Goal: Book appointment/travel/reservation

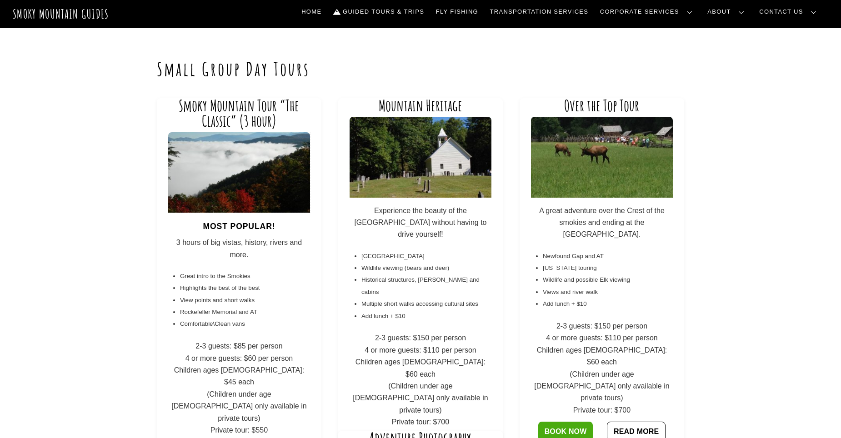
click at [231, 188] on img at bounding box center [238, 172] width 141 height 80
click at [425, 184] on img at bounding box center [419, 157] width 141 height 80
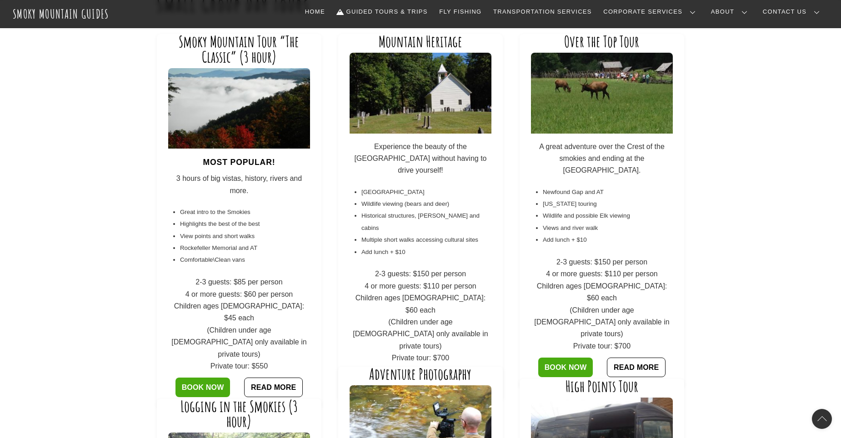
scroll to position [91, 0]
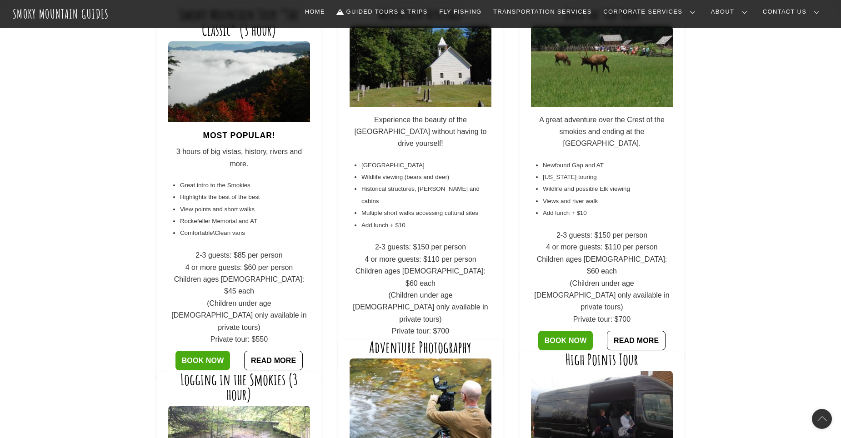
click at [448, 343] on link "READ MORE" at bounding box center [454, 353] width 58 height 20
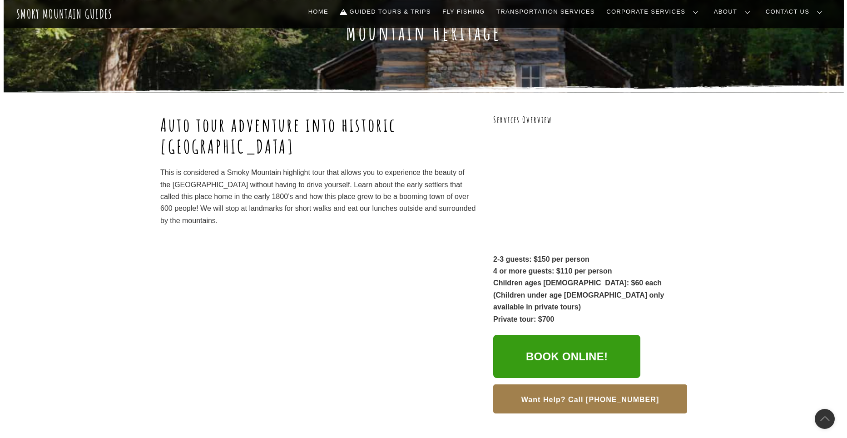
scroll to position [91, 0]
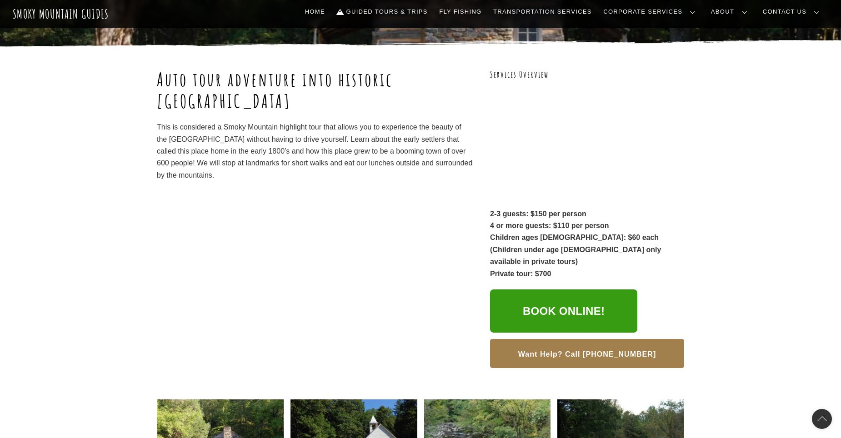
click at [527, 298] on link "Book Online!" at bounding box center [563, 311] width 147 height 44
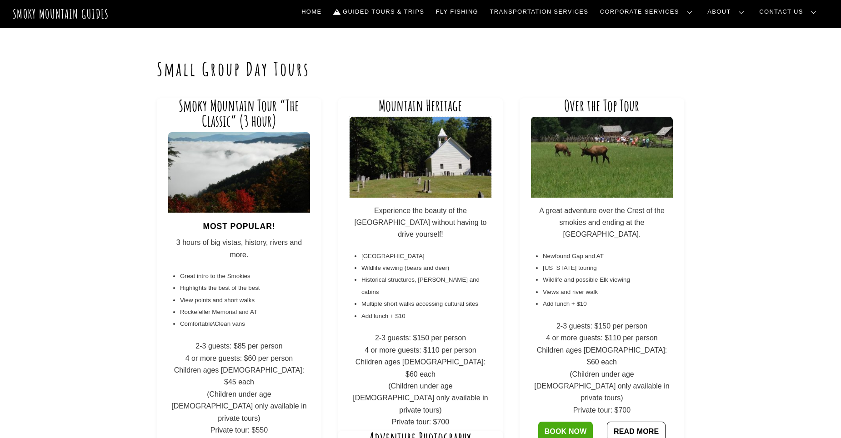
click at [423, 160] on img at bounding box center [419, 157] width 141 height 80
